Goal: Transaction & Acquisition: Purchase product/service

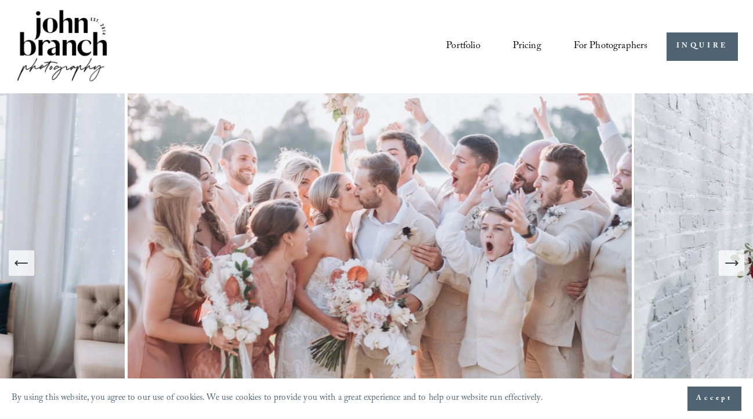
click at [0, 0] on span "Presets" at bounding box center [0, 0] width 0 height 0
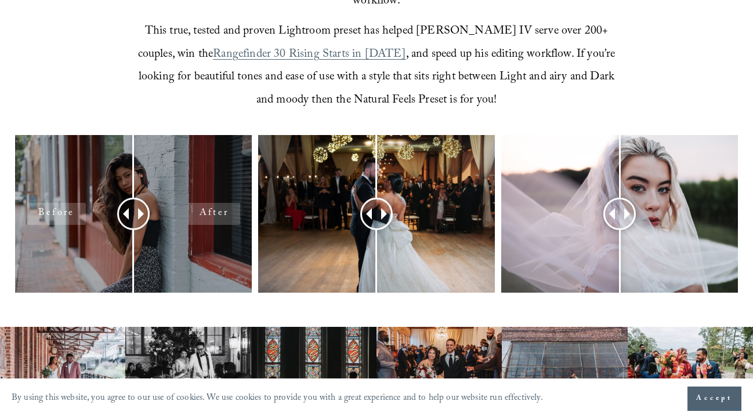
scroll to position [433, 0]
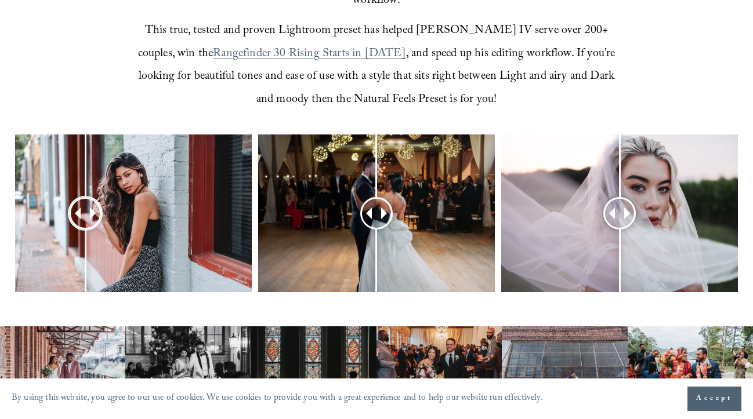
drag, startPoint x: 130, startPoint y: 189, endPoint x: 81, endPoint y: 183, distance: 50.2
click at [83, 199] on div at bounding box center [85, 214] width 30 height 30
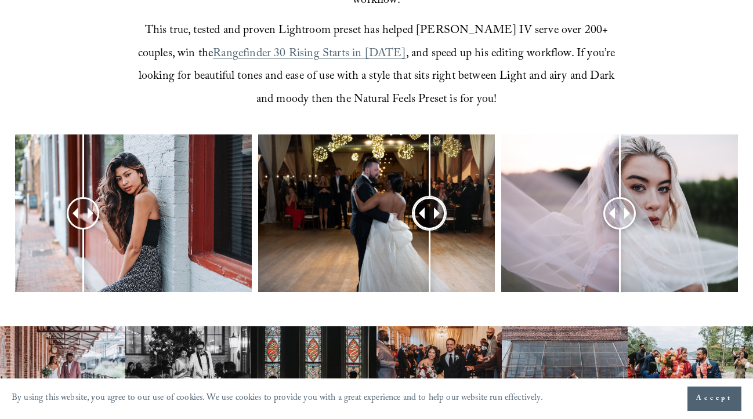
drag, startPoint x: 375, startPoint y: 193, endPoint x: 425, endPoint y: 149, distance: 66.6
click at [427, 199] on div at bounding box center [430, 214] width 30 height 30
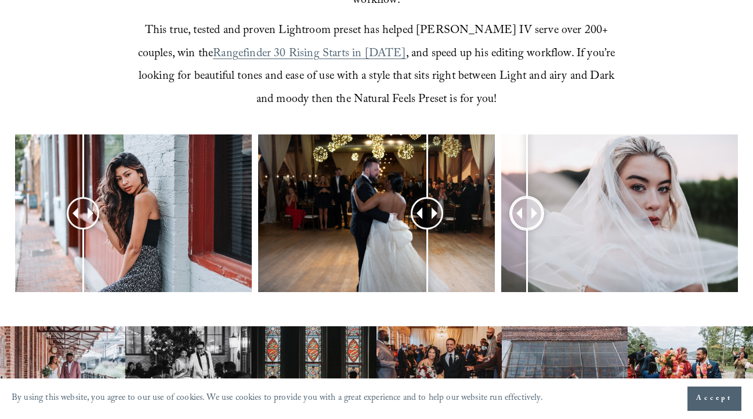
drag, startPoint x: 610, startPoint y: 184, endPoint x: 527, endPoint y: 255, distance: 109.5
click at [527, 228] on div at bounding box center [527, 214] width 30 height 30
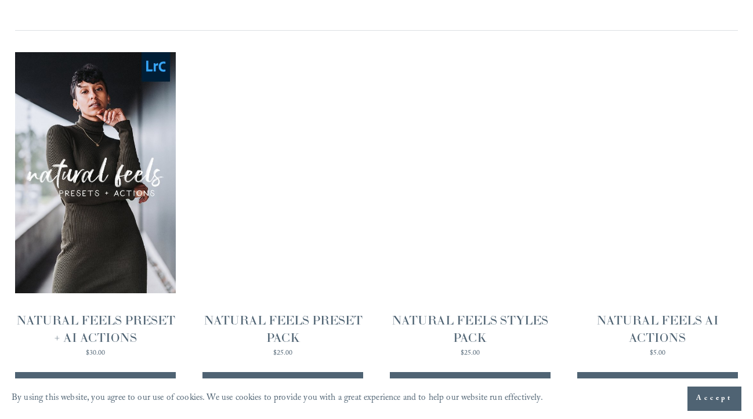
scroll to position [1028, 0]
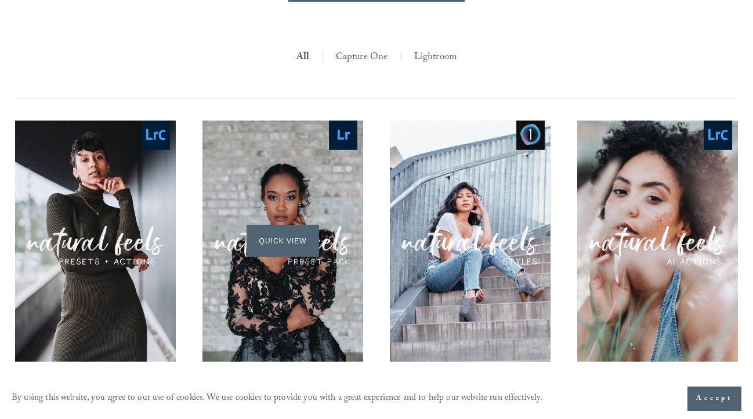
click at [303, 225] on span "Quick View" at bounding box center [282, 241] width 72 height 32
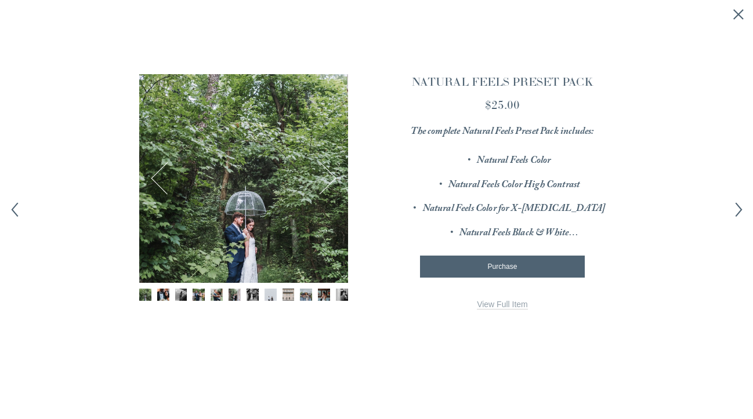
scroll to position [1, 0]
click at [166, 296] on img "Image 2 of 12" at bounding box center [163, 295] width 12 height 12
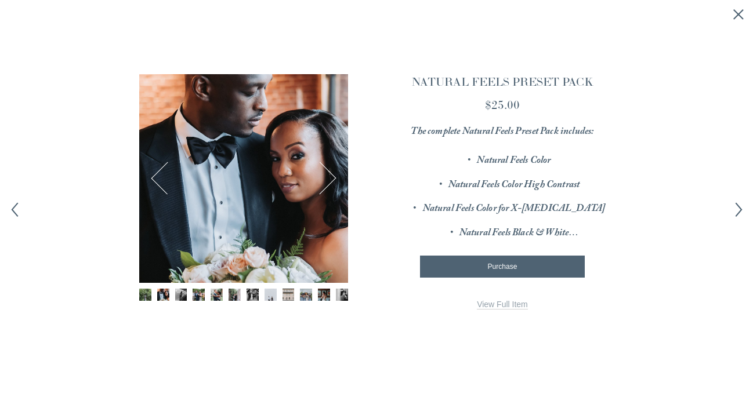
click at [181, 297] on img "Image 3 of 12" at bounding box center [181, 295] width 12 height 12
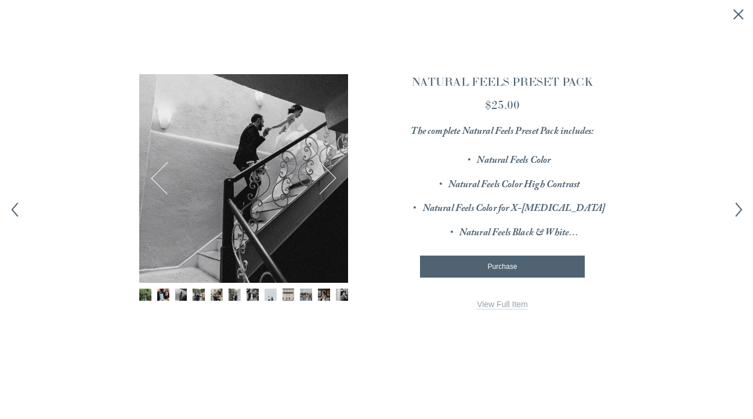
click at [197, 296] on img "Image 4 of 12" at bounding box center [199, 295] width 12 height 12
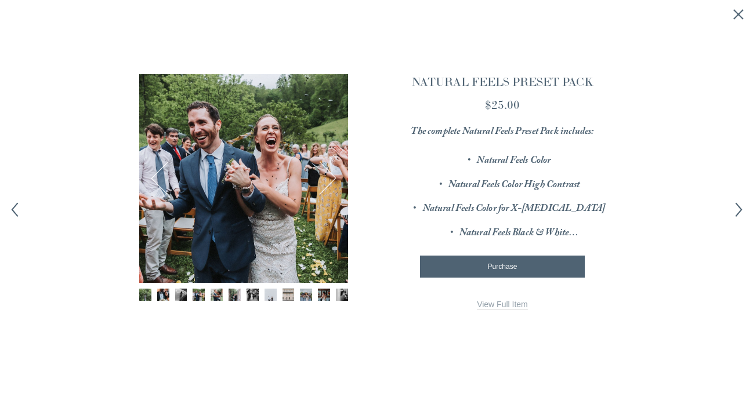
click at [217, 293] on img "Image 5 of 12" at bounding box center [217, 295] width 12 height 12
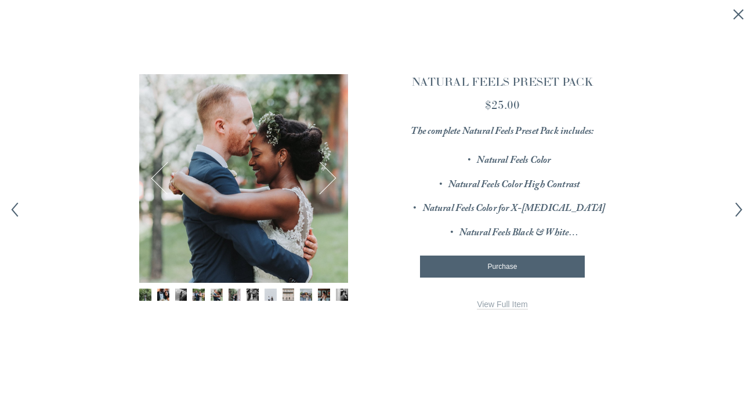
click at [260, 290] on div "Gallery thumbnails" at bounding box center [243, 296] width 209 height 14
click at [311, 285] on div "5 / 12 Image 1 of 12 Image 2 of 12 Image 3 of 12" at bounding box center [243, 209] width 209 height 270
click at [510, 263] on span "Purchase" at bounding box center [503, 267] width 30 height 8
click at [317, 182] on button "Next" at bounding box center [320, 178] width 34 height 34
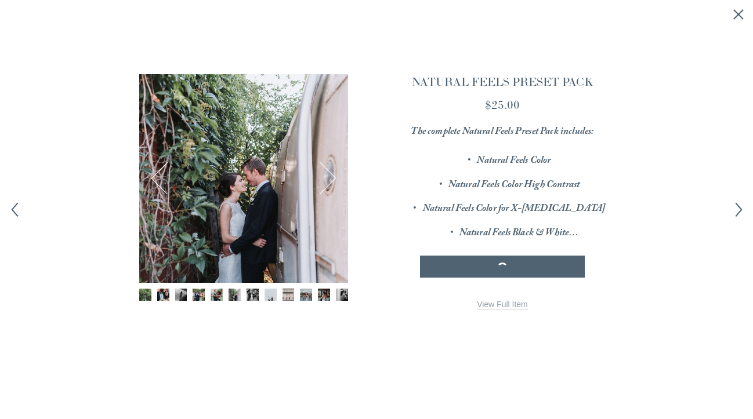
click at [322, 184] on button "Next" at bounding box center [320, 178] width 34 height 34
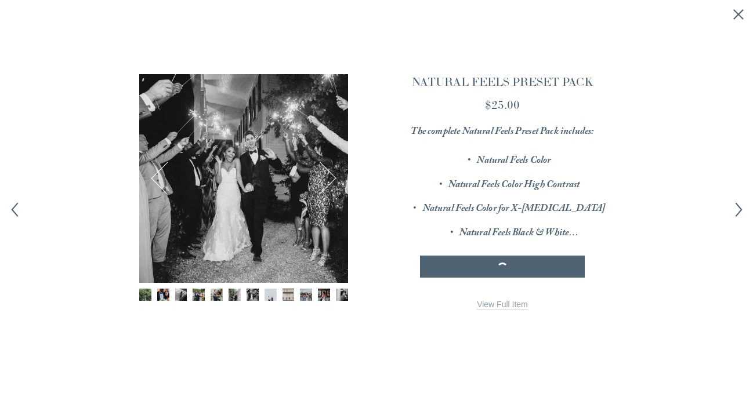
click at [322, 184] on button "Next" at bounding box center [320, 178] width 34 height 34
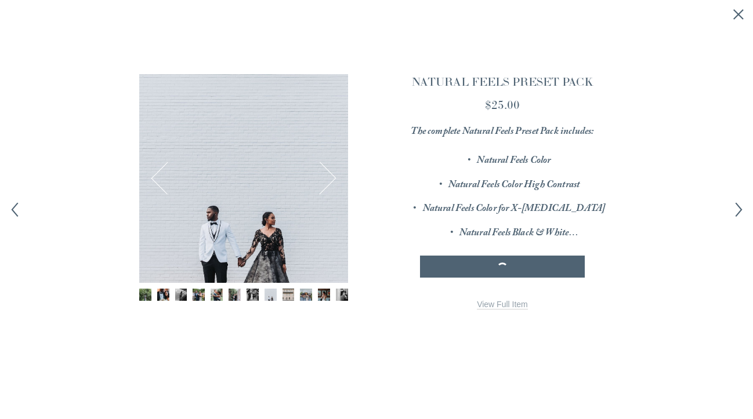
click at [322, 184] on button "Next" at bounding box center [320, 178] width 34 height 34
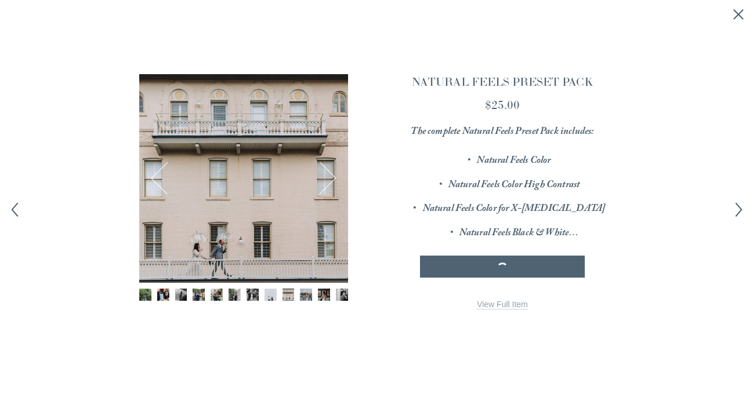
click at [322, 184] on button "Next" at bounding box center [320, 178] width 34 height 34
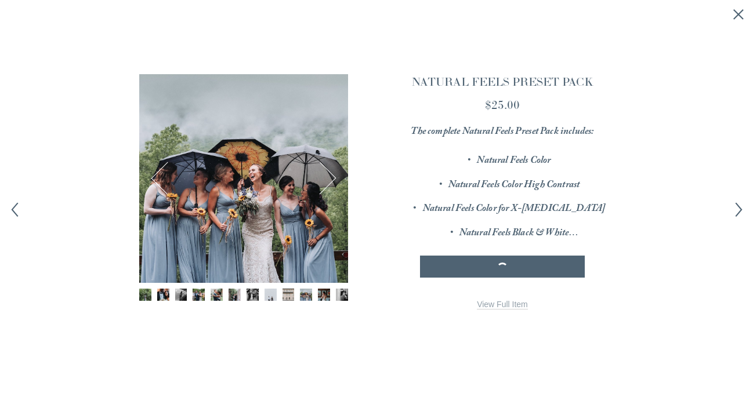
click at [322, 184] on button "Next" at bounding box center [320, 178] width 34 height 34
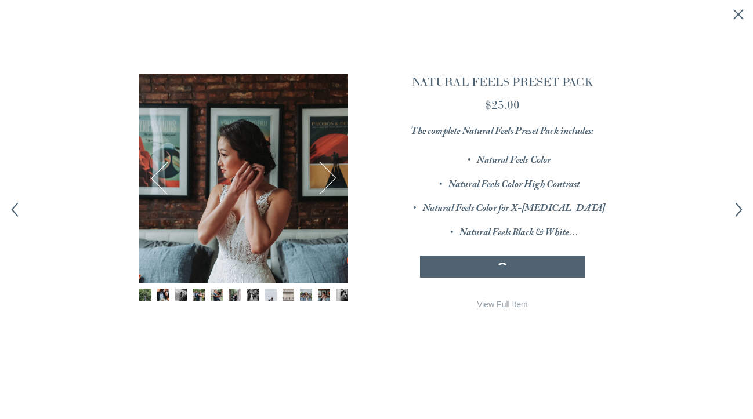
click at [449, 216] on div "NATURAL FEELS PRESET PACK $25.00 The complete Natural Feels Preset Pack include…" at bounding box center [502, 191] width 223 height 235
click at [444, 263] on div "Purchase Added!" at bounding box center [503, 267] width 146 height 8
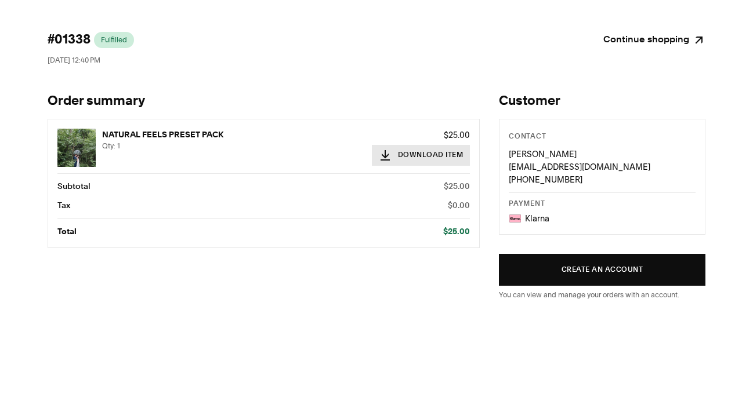
click at [438, 162] on button "Download Item" at bounding box center [421, 155] width 99 height 21
